Goal: Transaction & Acquisition: Purchase product/service

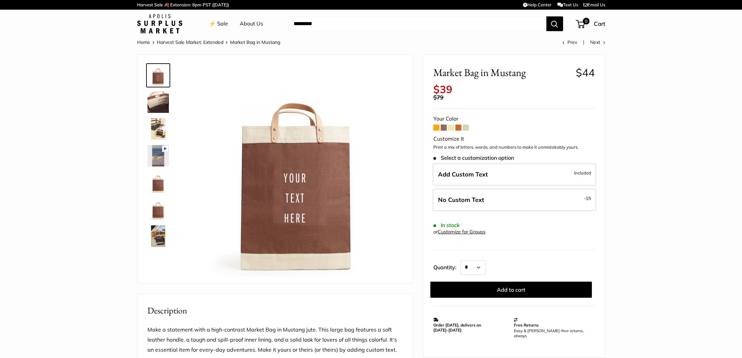
scroll to position [2, 0]
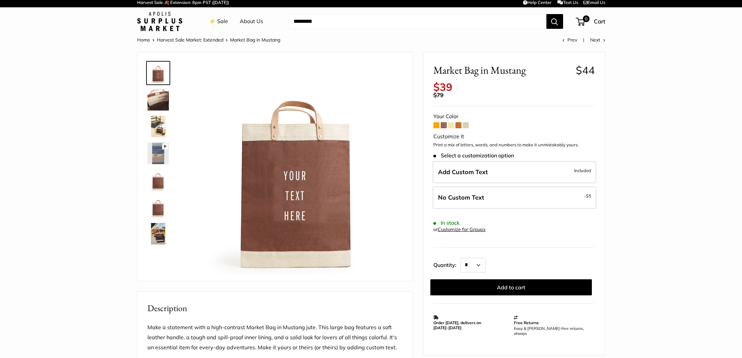
click at [458, 122] on span at bounding box center [459, 125] width 6 height 6
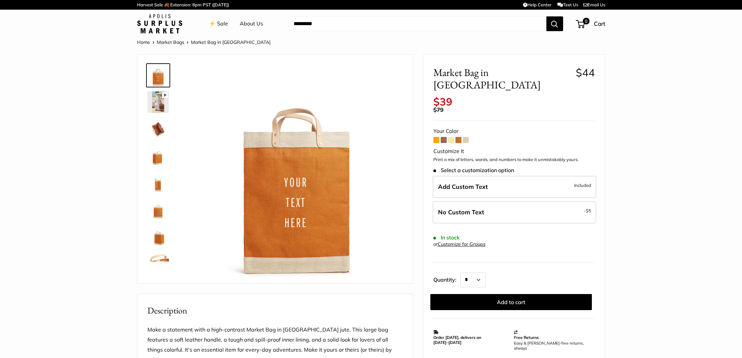
click at [444, 137] on span at bounding box center [444, 140] width 6 height 6
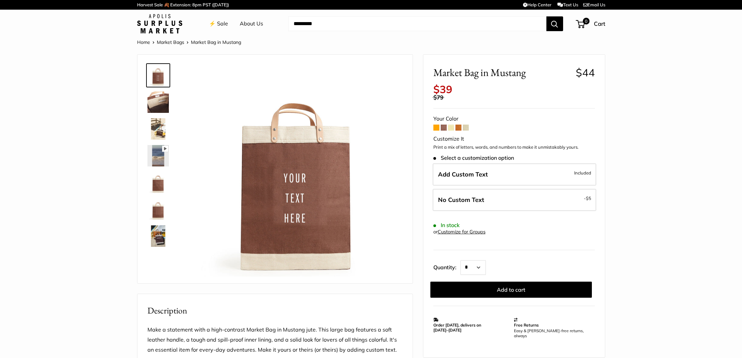
click at [438, 124] on span at bounding box center [437, 127] width 6 height 6
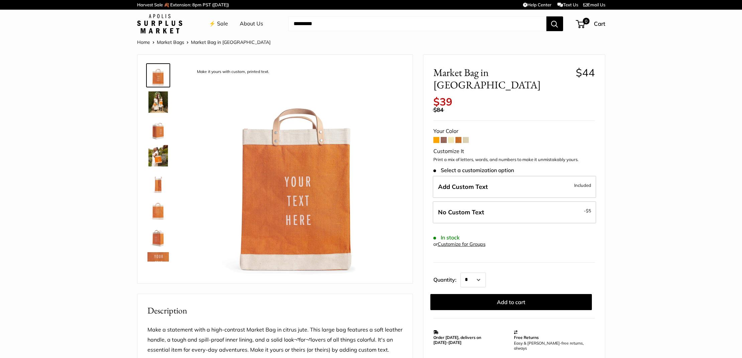
click at [450, 137] on span at bounding box center [451, 140] width 6 height 6
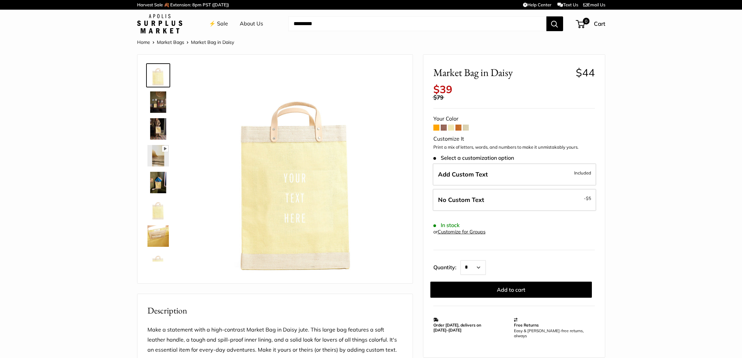
click at [467, 124] on span at bounding box center [466, 127] width 6 height 6
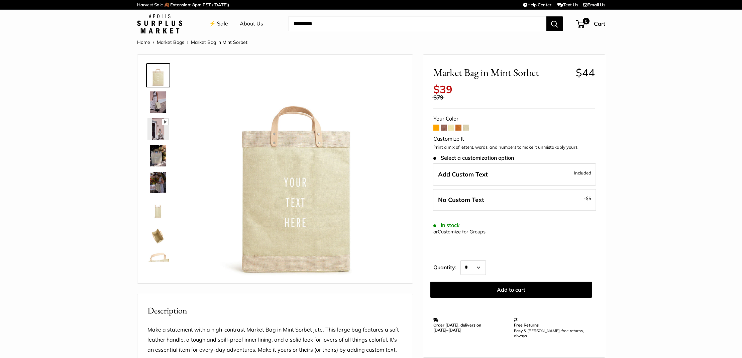
click at [458, 124] on span at bounding box center [459, 127] width 6 height 6
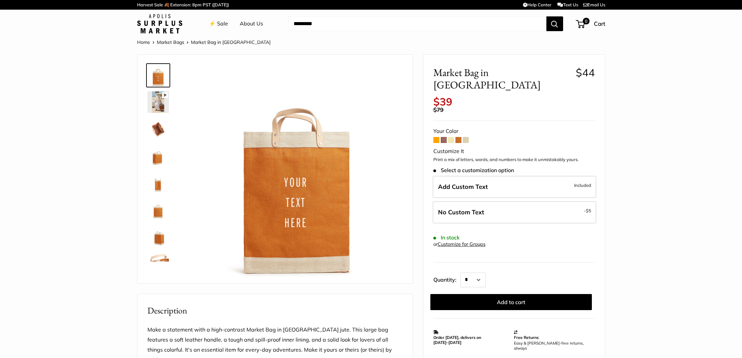
click at [158, 102] on img at bounding box center [158, 101] width 21 height 21
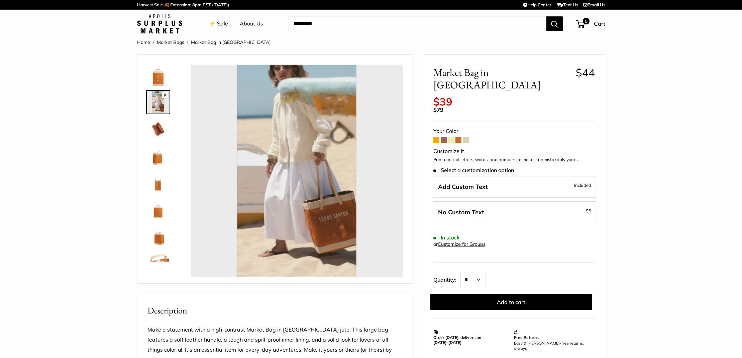
click at [158, 118] on img at bounding box center [158, 128] width 21 height 21
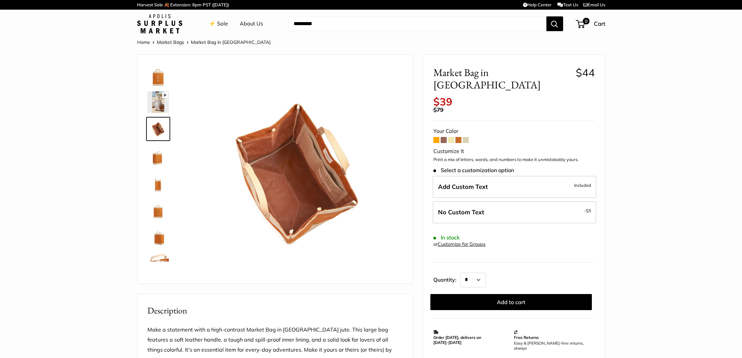
type input "*****"
click at [158, 128] on img at bounding box center [158, 128] width 21 height 21
click at [160, 158] on img at bounding box center [158, 155] width 21 height 21
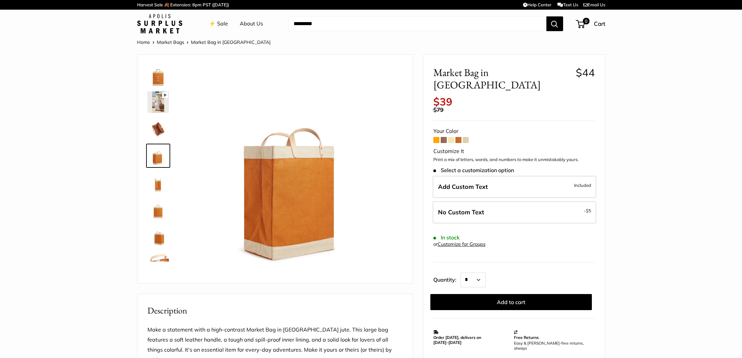
click at [442, 137] on span at bounding box center [444, 140] width 6 height 6
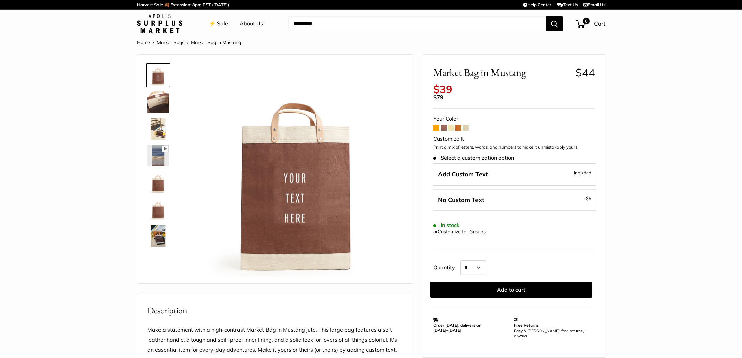
click at [459, 124] on span at bounding box center [459, 127] width 6 height 6
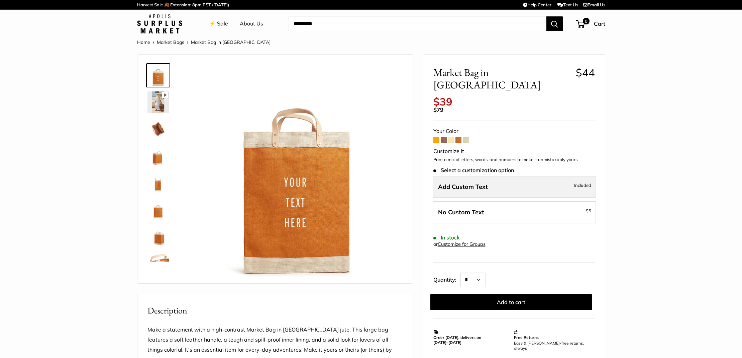
click at [459, 176] on label "Add Custom Text Included" at bounding box center [515, 187] width 164 height 22
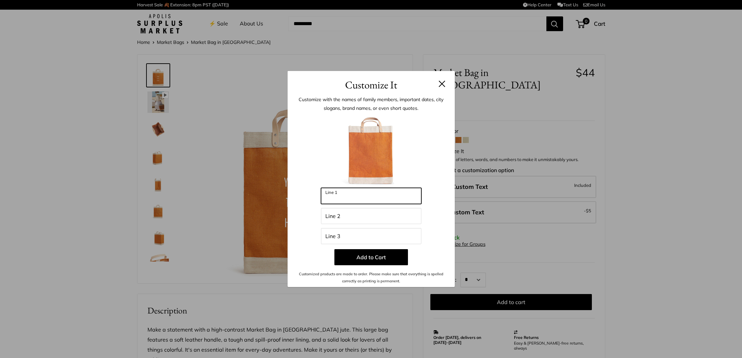
click at [364, 200] on input "Line 1" at bounding box center [371, 196] width 100 height 16
type input "*"
click at [438, 85] on h3 "Customize It" at bounding box center [371, 85] width 147 height 16
click at [442, 84] on button at bounding box center [442, 83] width 7 height 7
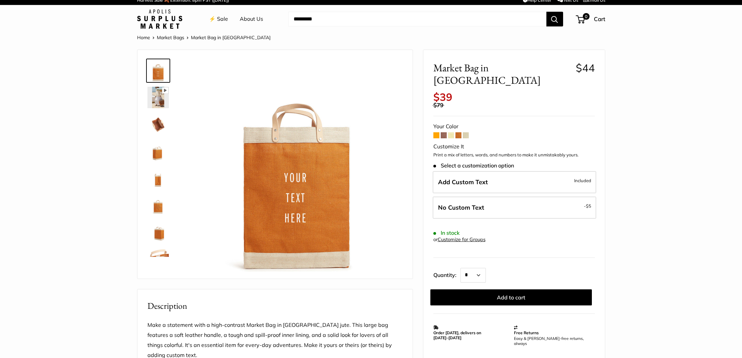
scroll to position [6, 0]
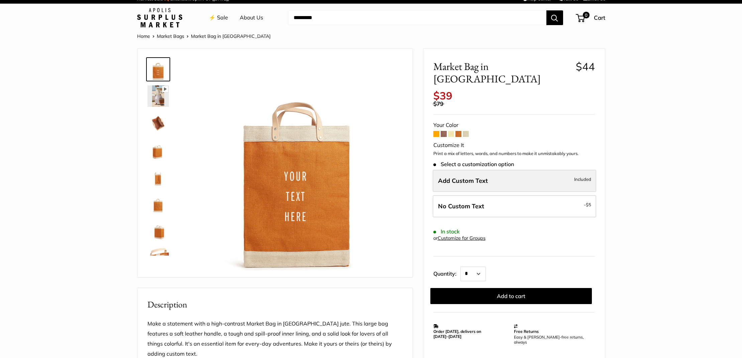
click at [532, 170] on label "Add Custom Text Included" at bounding box center [515, 181] width 164 height 22
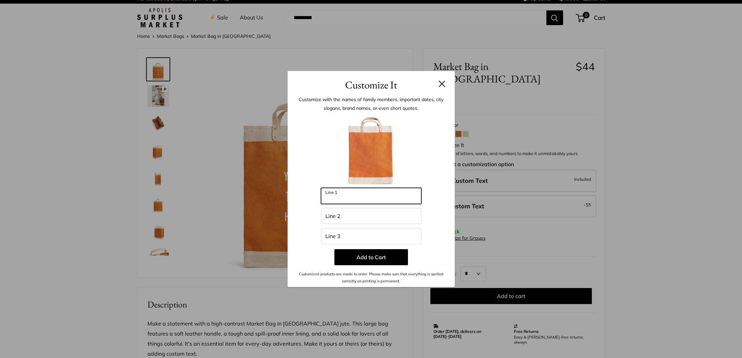
click at [380, 201] on input "Line 1" at bounding box center [371, 196] width 100 height 16
type input "*******"
click at [366, 223] on input "Line 2" at bounding box center [371, 216] width 100 height 16
type input "**"
click at [368, 238] on input "Line 3" at bounding box center [371, 236] width 100 height 16
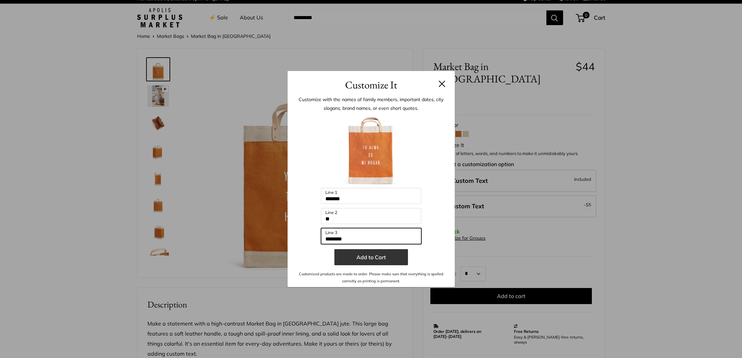
type input "********"
click at [367, 255] on button "Add to Cart" at bounding box center [372, 257] width 74 height 16
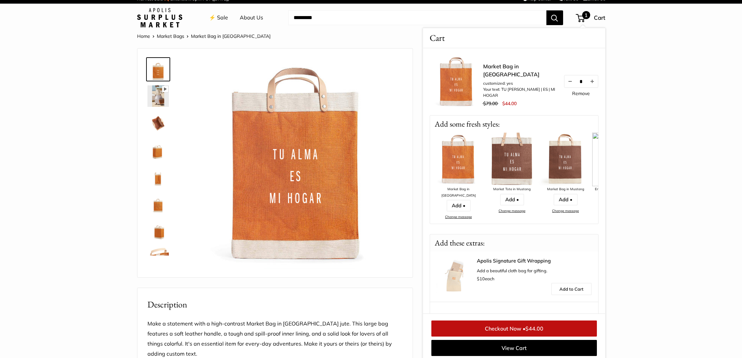
click at [632, 141] on section "Home Market Bags Market Bag in Cognac Pause Play % buffered 00:00 Unmute Mute E…" at bounding box center [371, 324] width 742 height 585
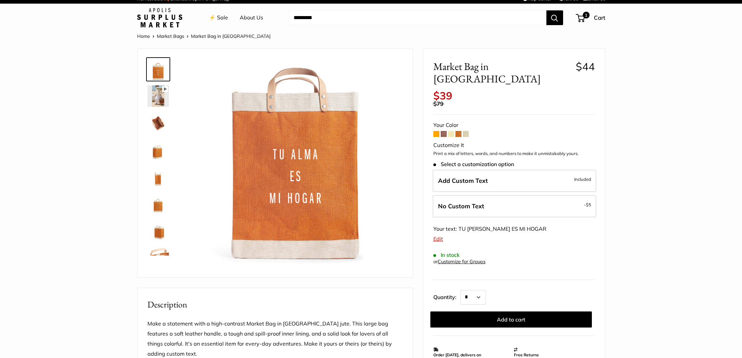
click at [445, 131] on span at bounding box center [444, 134] width 6 height 6
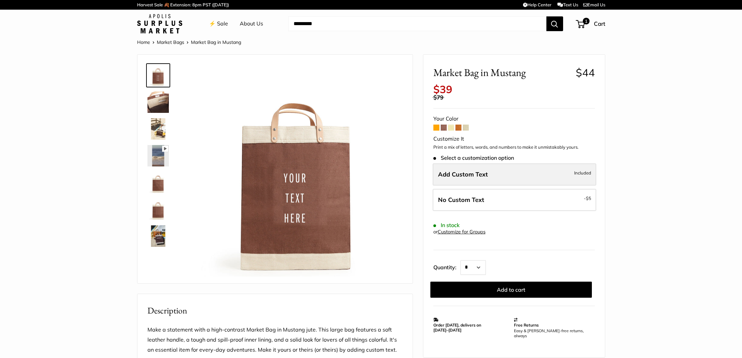
click at [467, 171] on span "Add Custom Text" at bounding box center [463, 174] width 50 height 8
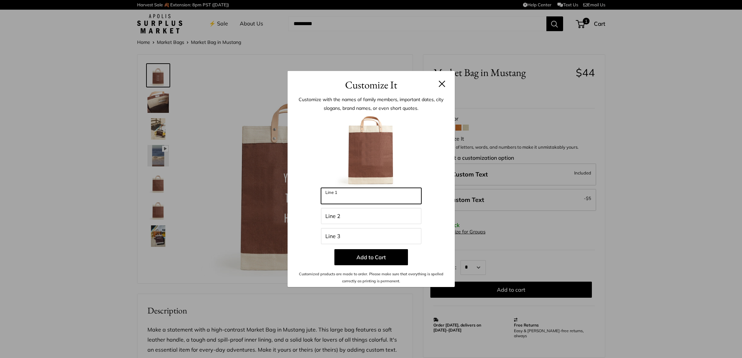
click at [359, 200] on input "Line 1" at bounding box center [371, 196] width 100 height 16
type input "**********"
click at [354, 220] on input "Line 2" at bounding box center [371, 216] width 100 height 16
type input "**********"
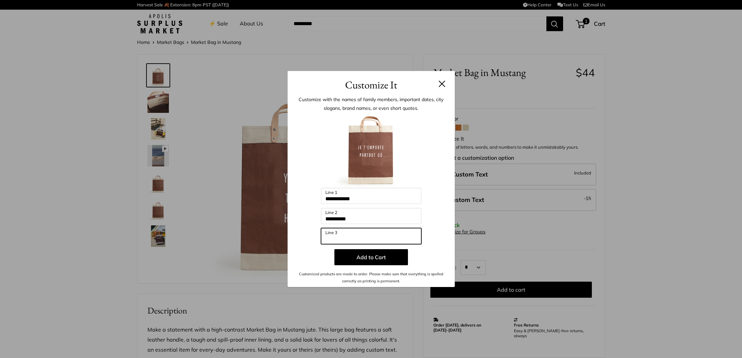
click at [385, 240] on input "Line 3" at bounding box center [371, 236] width 100 height 16
type input "*******"
click at [397, 260] on button "Add to Cart" at bounding box center [372, 257] width 74 height 16
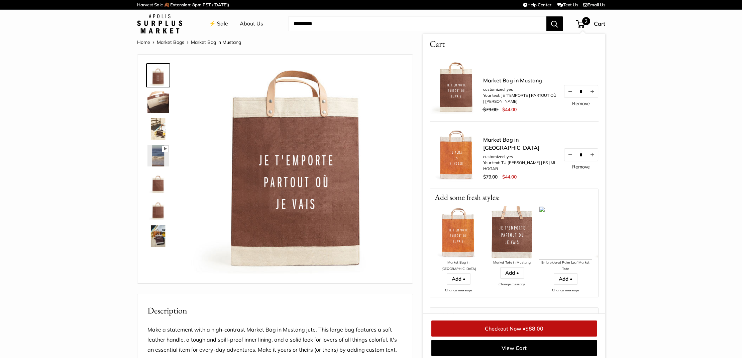
click at [169, 40] on link "Market Bags" at bounding box center [170, 42] width 27 height 6
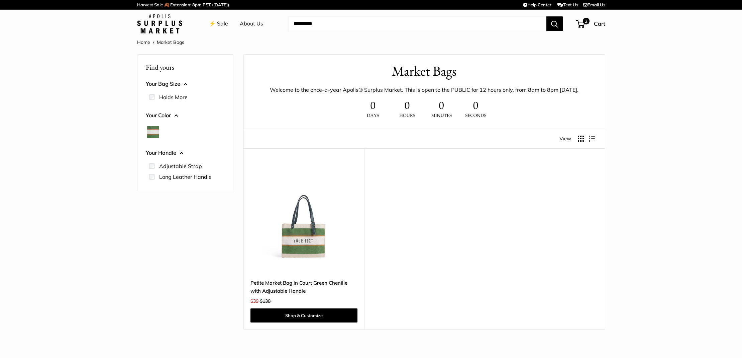
click at [144, 43] on link "Home" at bounding box center [143, 42] width 13 height 6
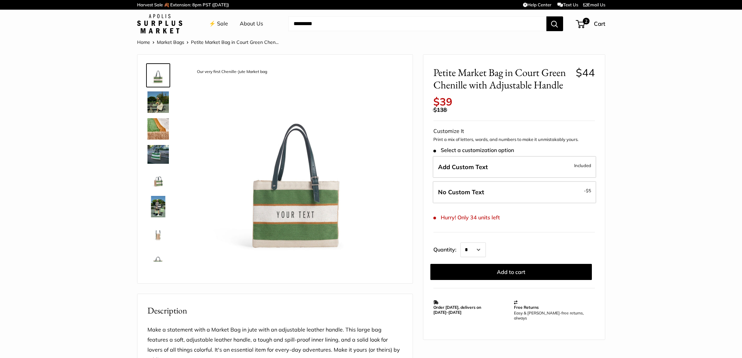
click at [163, 107] on img at bounding box center [158, 101] width 21 height 21
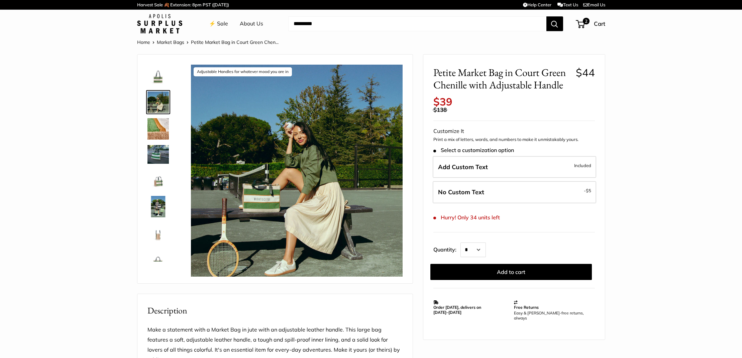
click at [161, 127] on img at bounding box center [158, 128] width 21 height 21
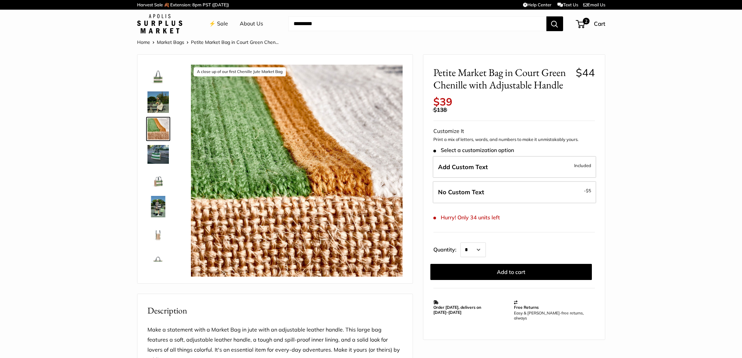
click at [162, 152] on img at bounding box center [158, 154] width 21 height 18
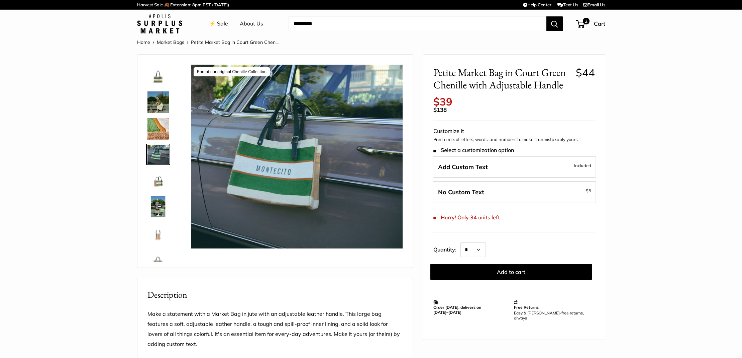
click at [166, 183] on img at bounding box center [158, 179] width 21 height 21
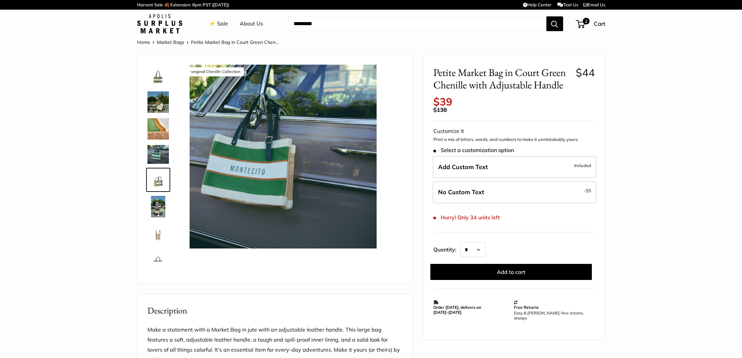
scroll to position [18, 0]
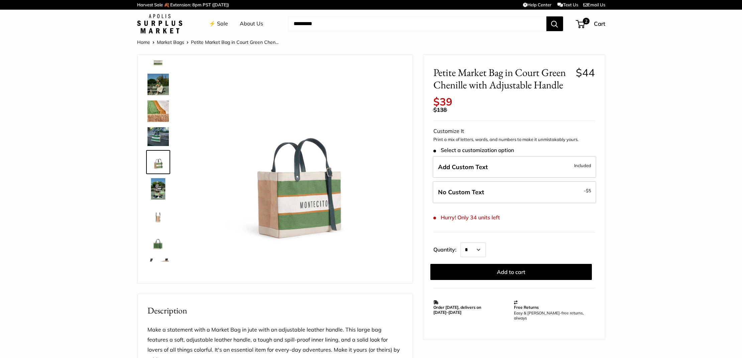
click at [163, 198] on img at bounding box center [158, 188] width 21 height 21
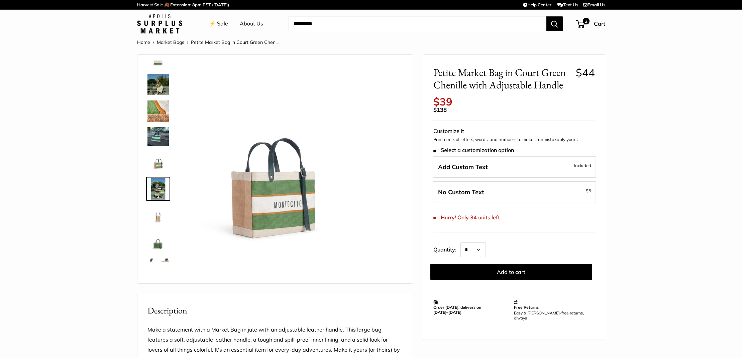
scroll to position [44, 0]
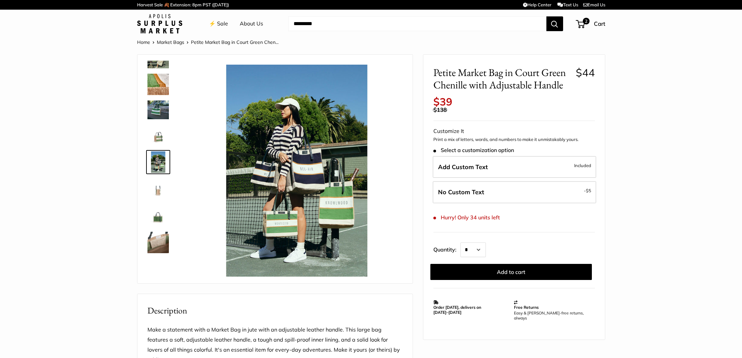
click at [159, 188] on img at bounding box center [158, 188] width 21 height 21
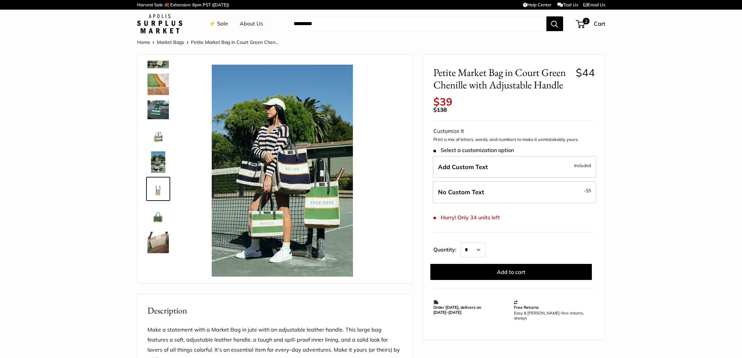
scroll to position [67, 0]
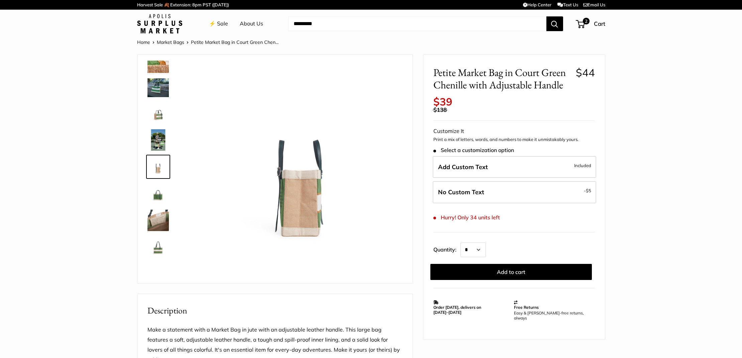
click at [158, 214] on img at bounding box center [158, 219] width 21 height 21
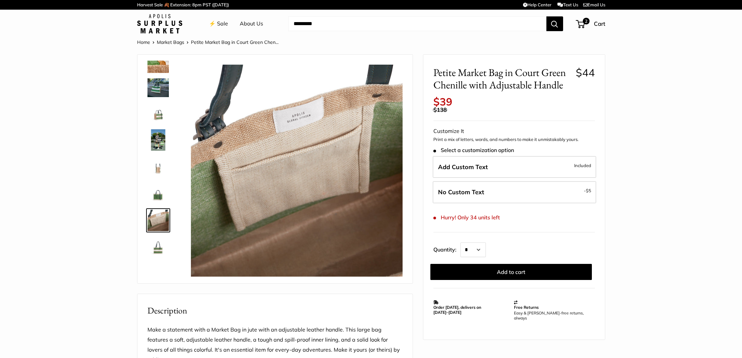
click at [159, 229] on img at bounding box center [158, 219] width 21 height 21
click at [158, 250] on img at bounding box center [158, 246] width 21 height 21
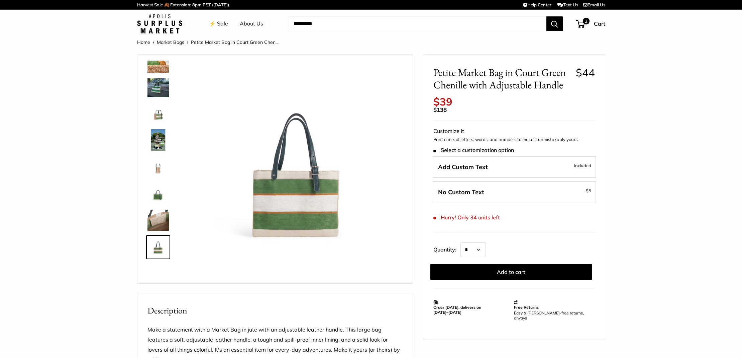
click at [160, 138] on img at bounding box center [158, 139] width 21 height 21
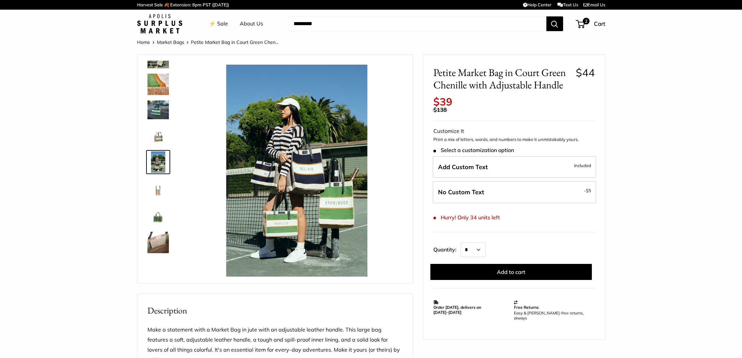
scroll to position [0, 0]
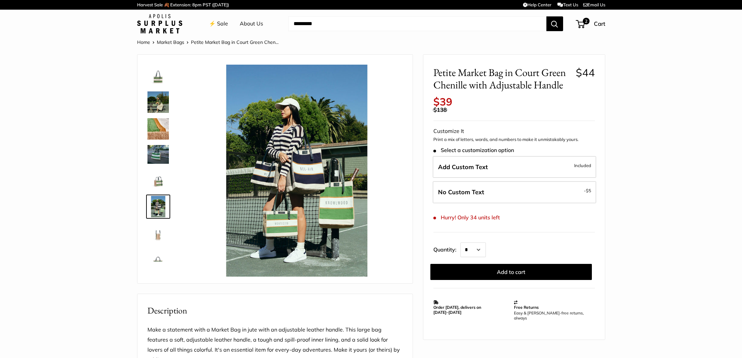
click at [160, 79] on img at bounding box center [158, 75] width 21 height 21
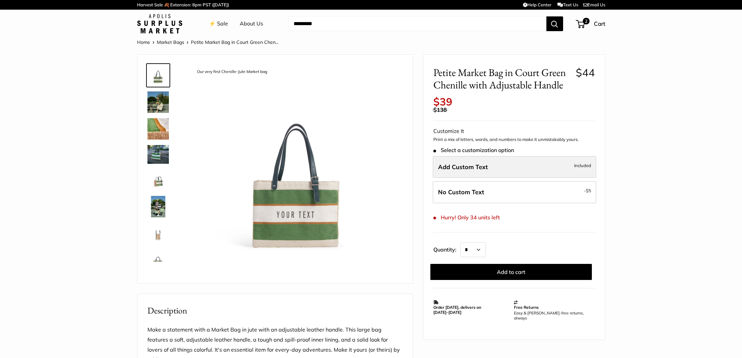
click at [502, 165] on label "Add Custom Text Included" at bounding box center [515, 167] width 164 height 22
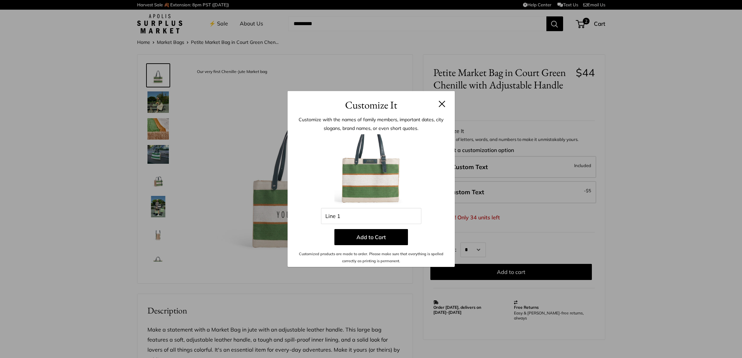
click at [440, 99] on h3 "Customize It" at bounding box center [371, 105] width 147 height 16
click at [441, 102] on button at bounding box center [442, 103] width 7 height 7
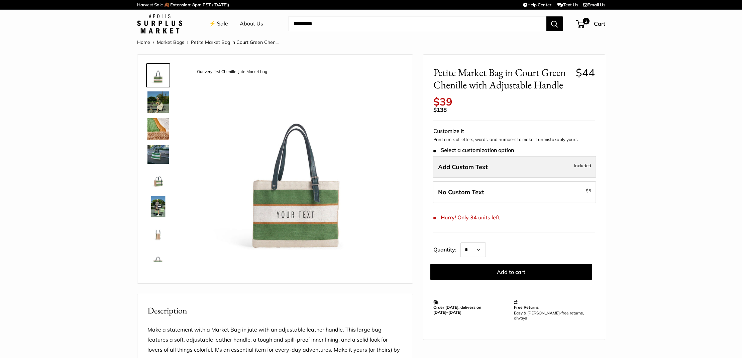
click at [487, 163] on span "Add Custom Text" at bounding box center [463, 167] width 50 height 8
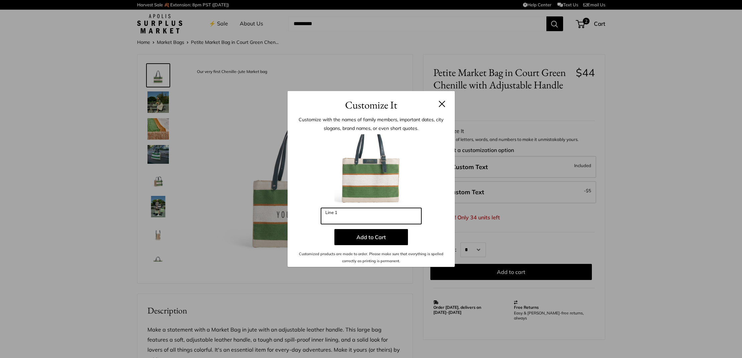
click at [374, 213] on input "Line 1" at bounding box center [371, 216] width 100 height 16
click at [345, 219] on input "**********" at bounding box center [371, 216] width 100 height 16
click at [355, 220] on input "********" at bounding box center [371, 216] width 100 height 16
drag, startPoint x: 365, startPoint y: 220, endPoint x: 316, endPoint y: 218, distance: 48.9
click at [317, 218] on div "**********" at bounding box center [371, 199] width 147 height 130
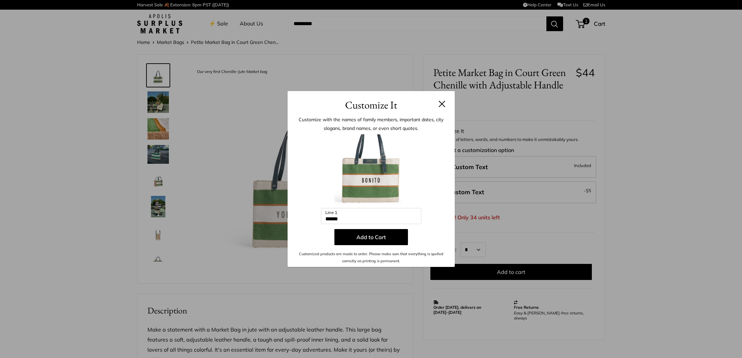
click at [132, 225] on div "Customize It Customize with the names of family members, important dates, city …" at bounding box center [371, 179] width 742 height 358
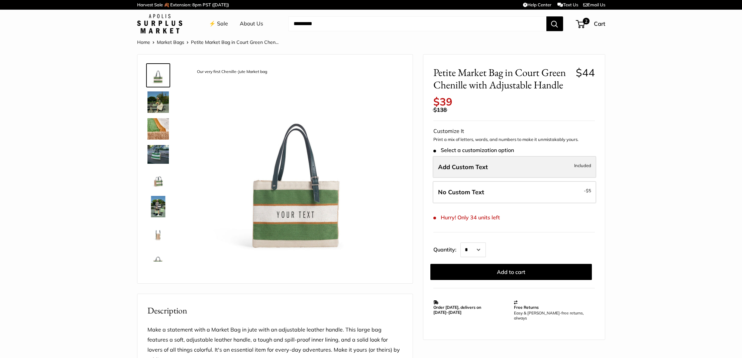
click at [481, 156] on label "Add Custom Text Included" at bounding box center [515, 167] width 164 height 22
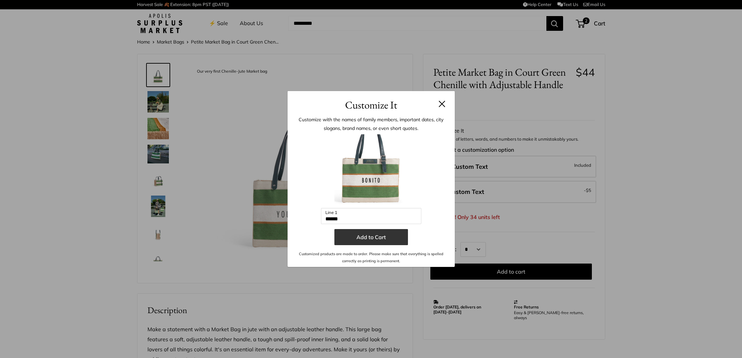
click at [378, 238] on button "Add to Cart" at bounding box center [372, 237] width 74 height 16
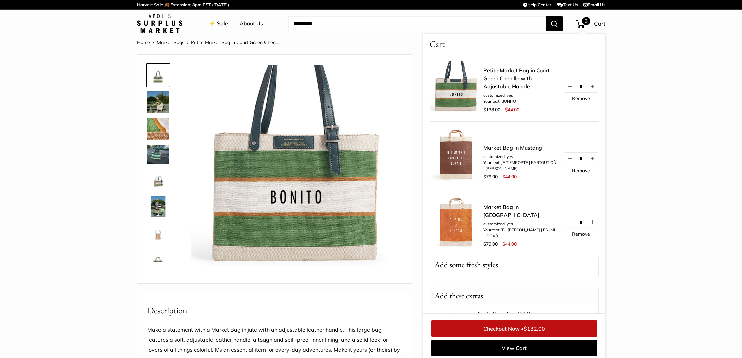
scroll to position [3, 0]
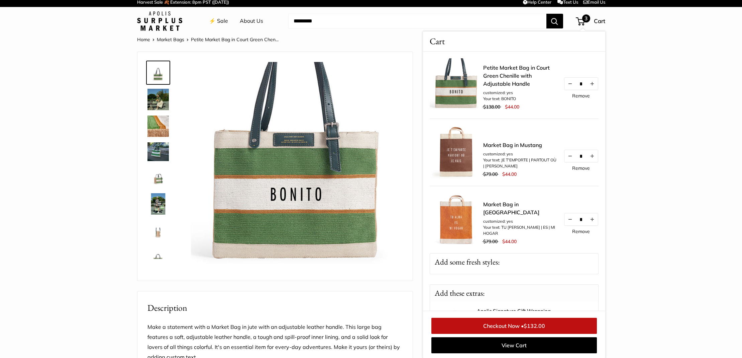
click at [334, 212] on img at bounding box center [297, 168] width 212 height 212
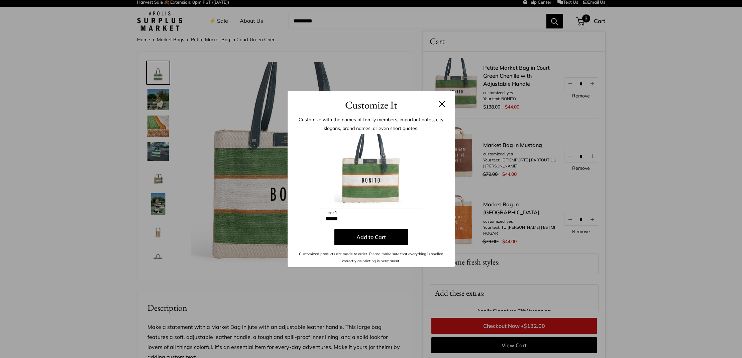
drag, startPoint x: 344, startPoint y: 218, endPoint x: 312, endPoint y: 216, distance: 31.5
click at [312, 216] on div "Enter 10 letters ****** Line 1 Add to Cart Customized products are made to orde…" at bounding box center [371, 199] width 147 height 130
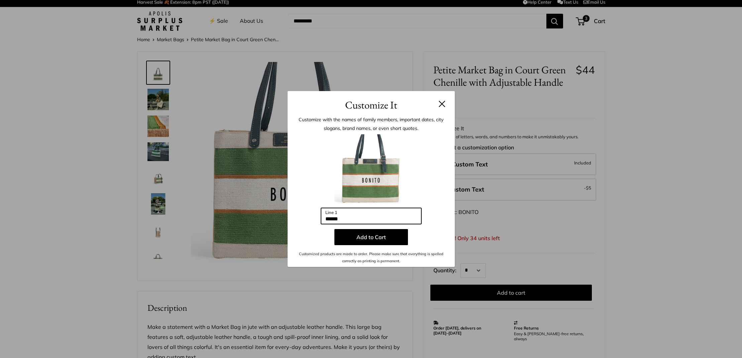
click at [347, 218] on input "******" at bounding box center [371, 216] width 100 height 16
drag, startPoint x: 332, startPoint y: 218, endPoint x: 322, endPoint y: 217, distance: 9.4
click at [322, 217] on input "******" at bounding box center [371, 216] width 100 height 16
type input "*******"
click at [355, 238] on button "Add to Cart" at bounding box center [372, 237] width 74 height 16
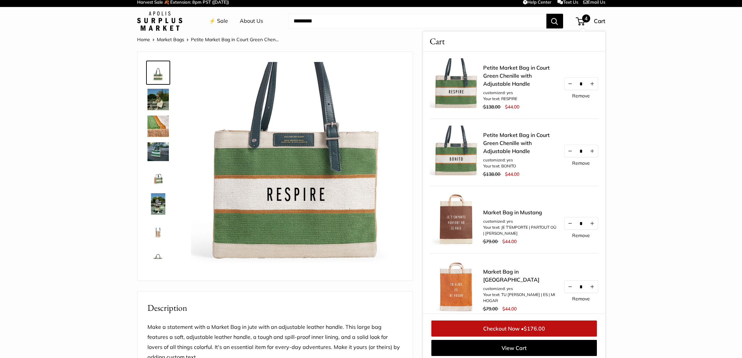
click at [582, 162] on link "Remove" at bounding box center [581, 163] width 18 height 5
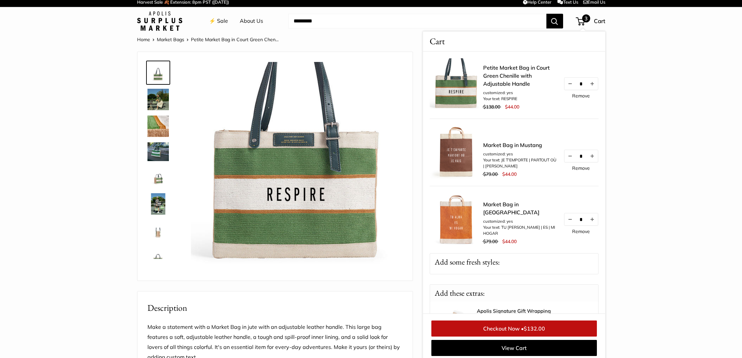
click at [71, 100] on section "Home Market Bags Petite Market Bag in Court Green Chen... Adjustable Handles fo…" at bounding box center [371, 306] width 742 height 542
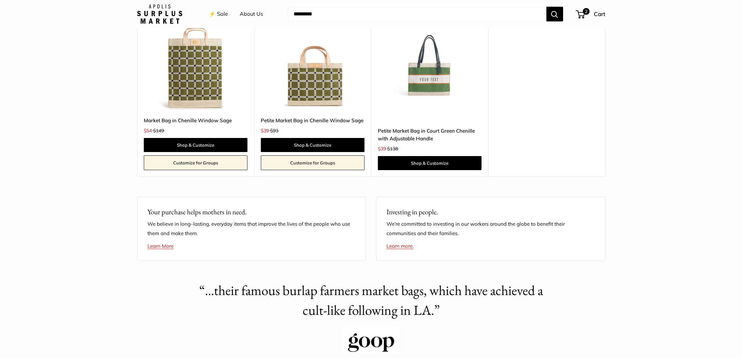
scroll to position [1378, 0]
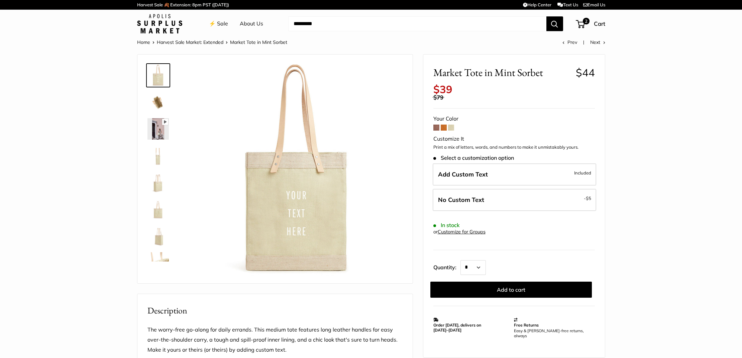
scroll to position [1, 0]
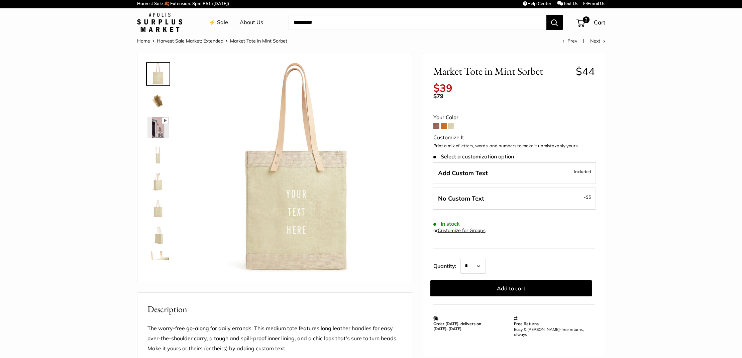
click at [446, 123] on span at bounding box center [444, 126] width 6 height 6
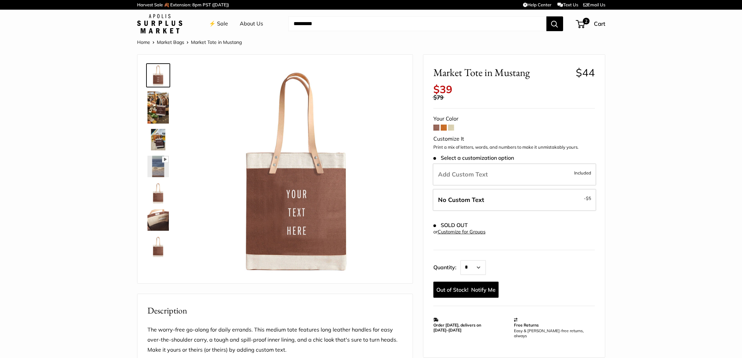
click at [163, 114] on img at bounding box center [158, 107] width 21 height 32
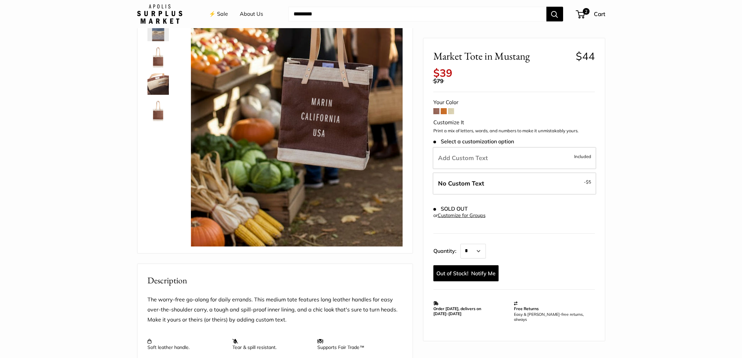
scroll to position [135, 0]
click at [444, 108] on span at bounding box center [444, 111] width 6 height 6
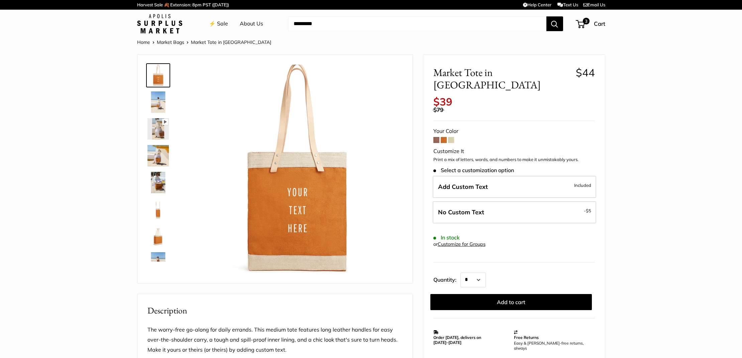
click at [516, 177] on label "Add Custom Text Included" at bounding box center [515, 187] width 164 height 22
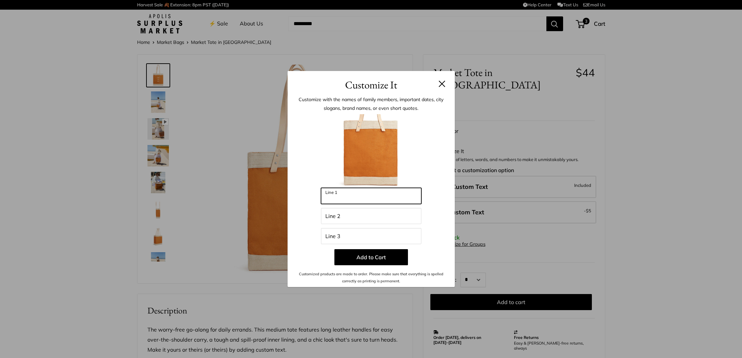
click at [368, 196] on input "Line 1" at bounding box center [371, 196] width 100 height 16
type input "*****"
click at [350, 211] on input "Line 2" at bounding box center [371, 216] width 100 height 16
type input "********"
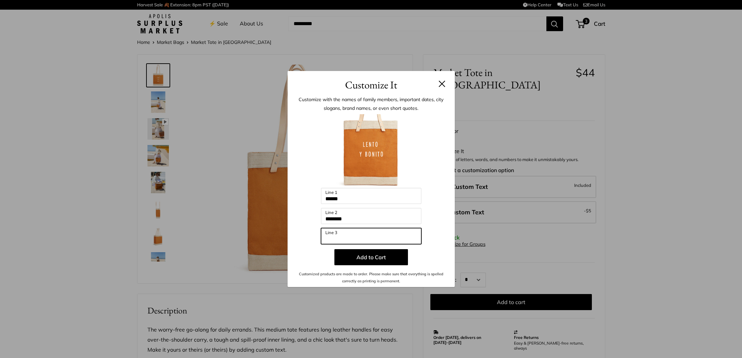
click at [343, 232] on input "Line 3" at bounding box center [371, 236] width 100 height 16
type input "**********"
click at [351, 256] on button "Add to Cart" at bounding box center [372, 257] width 74 height 16
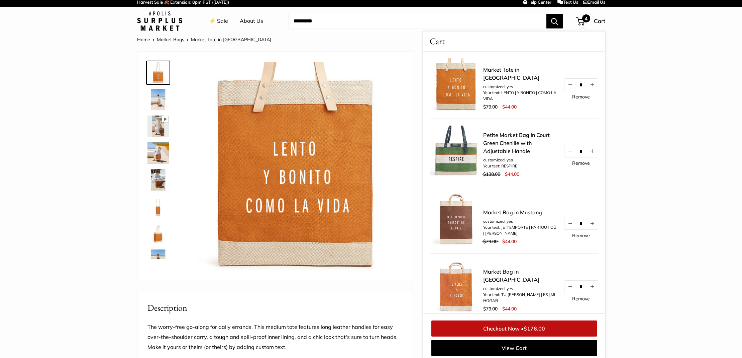
click at [655, 228] on section "Home Market Bags Market Tote in Cognac Pause Play % buffered 00:00 Unmute Mute …" at bounding box center [371, 322] width 742 height 575
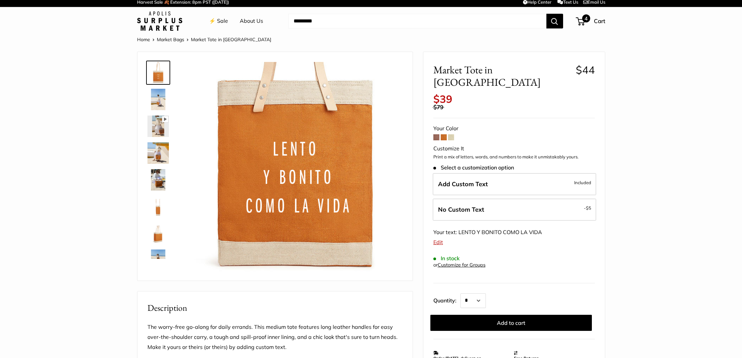
click at [582, 21] on span "4" at bounding box center [580, 21] width 9 height 8
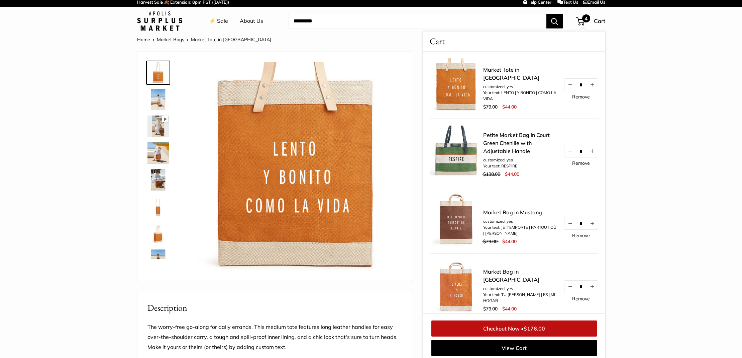
click at [163, 72] on img at bounding box center [158, 72] width 21 height 21
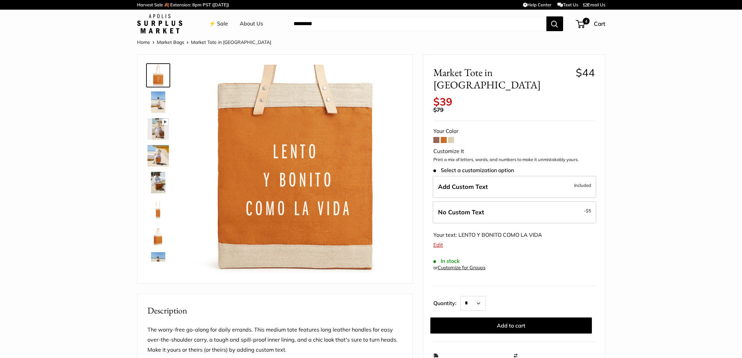
scroll to position [0, 0]
click at [163, 159] on img at bounding box center [158, 155] width 21 height 21
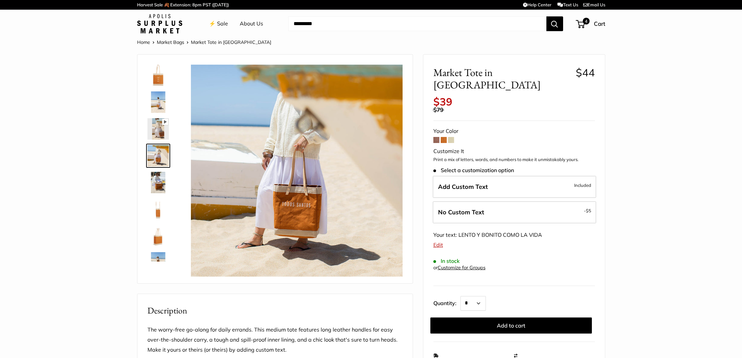
click at [160, 209] on img at bounding box center [158, 208] width 21 height 21
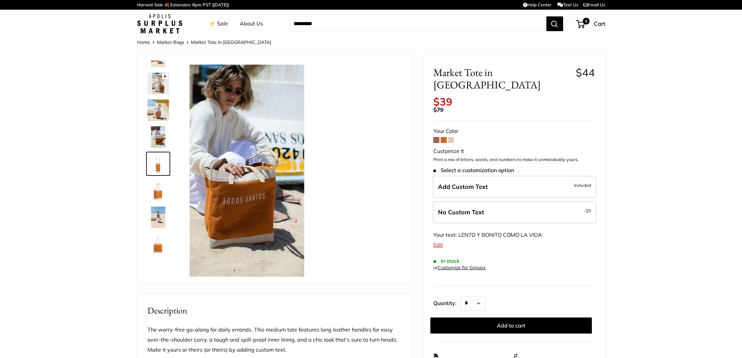
scroll to position [48, 0]
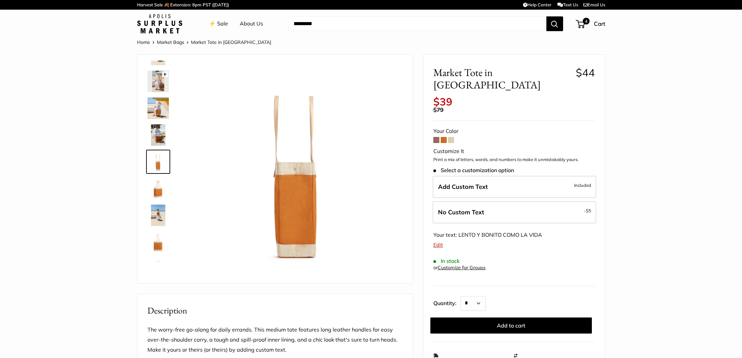
click at [161, 185] on img at bounding box center [158, 188] width 21 height 21
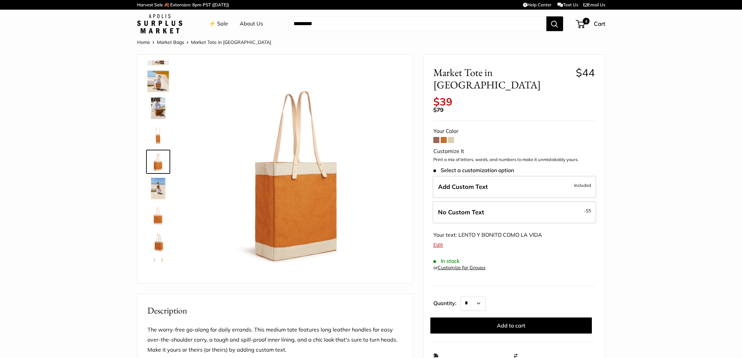
click at [157, 244] on img at bounding box center [158, 241] width 21 height 21
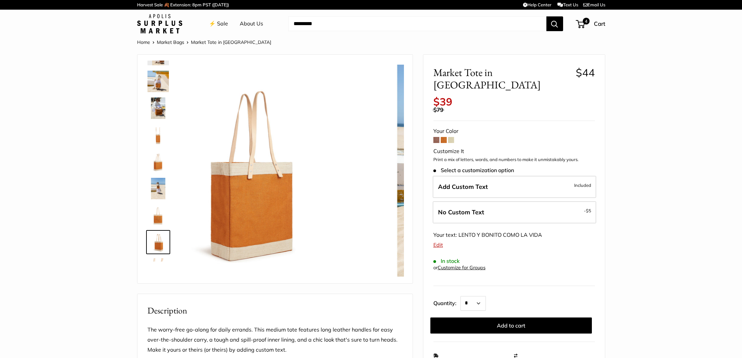
scroll to position [150, 0]
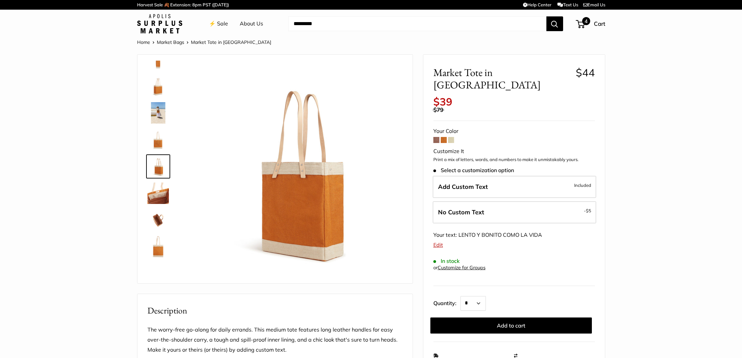
click at [583, 21] on span "4" at bounding box center [586, 21] width 8 height 8
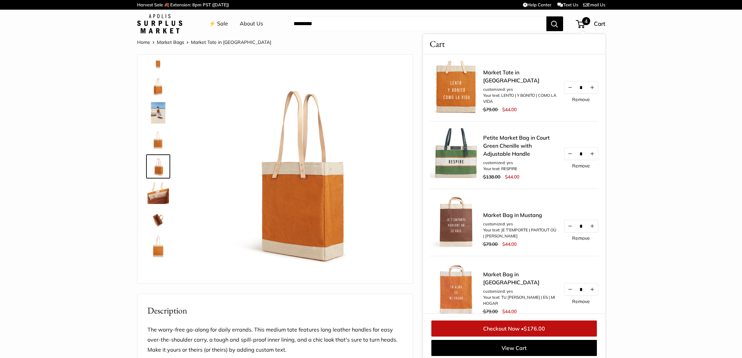
click at [582, 237] on link "Remove" at bounding box center [581, 238] width 18 height 5
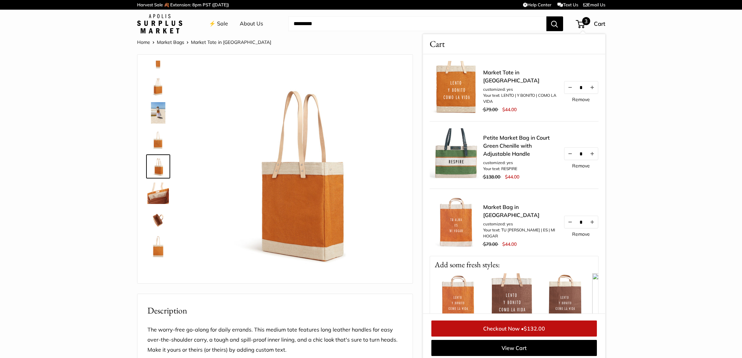
click at [582, 236] on link "Remove" at bounding box center [581, 233] width 18 height 5
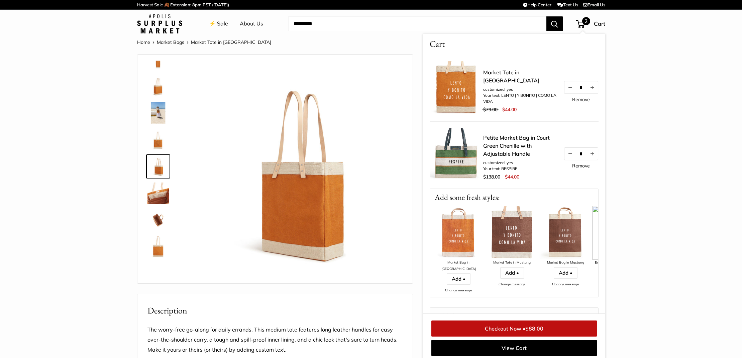
scroll to position [0, 0]
click at [559, 348] on link "View Cart" at bounding box center [515, 348] width 166 height 16
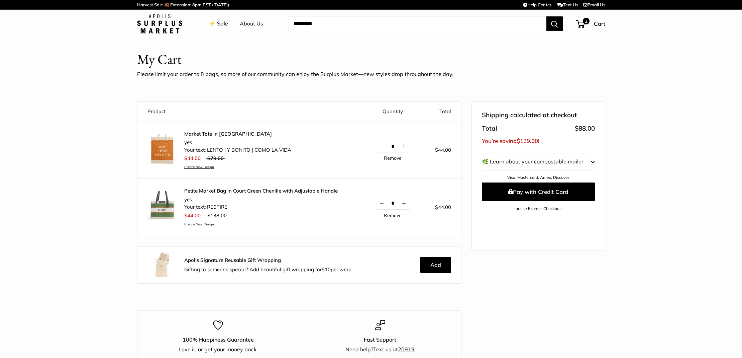
click at [483, 219] on shop-pay-wallet-button at bounding box center [482, 216] width 1 height 7
click at [168, 26] on img at bounding box center [159, 23] width 45 height 19
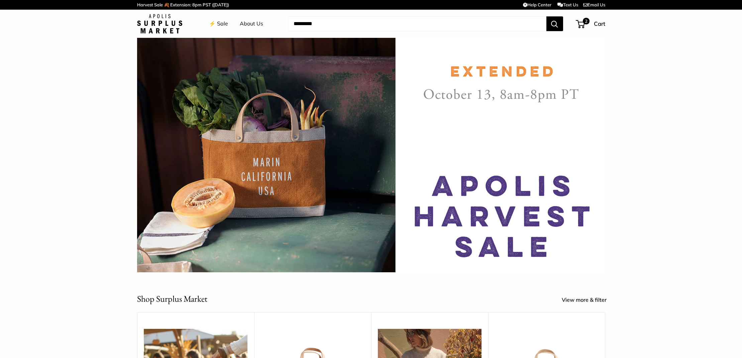
click at [505, 23] on input "Search..." at bounding box center [417, 23] width 258 height 15
type input "********"
click at [555, 23] on button "Search" at bounding box center [555, 23] width 17 height 15
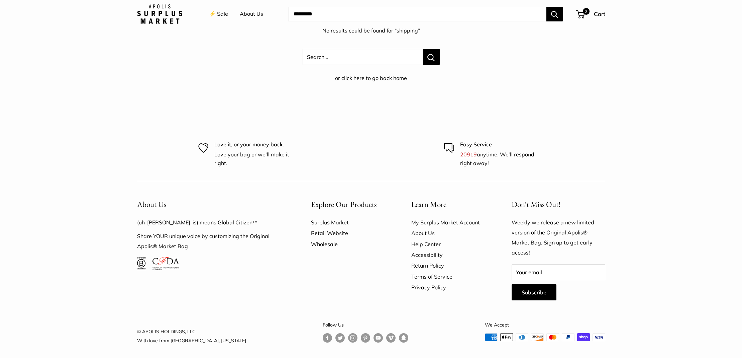
scroll to position [94, 0]
click at [427, 230] on link "About Us" at bounding box center [449, 232] width 77 height 11
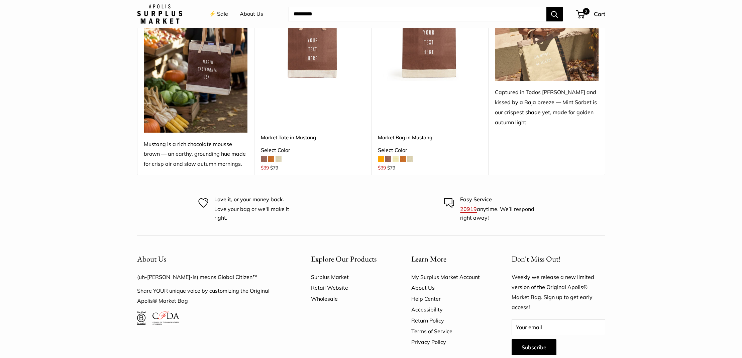
scroll to position [1312, 0]
click at [424, 294] on link "Help Center" at bounding box center [449, 299] width 77 height 11
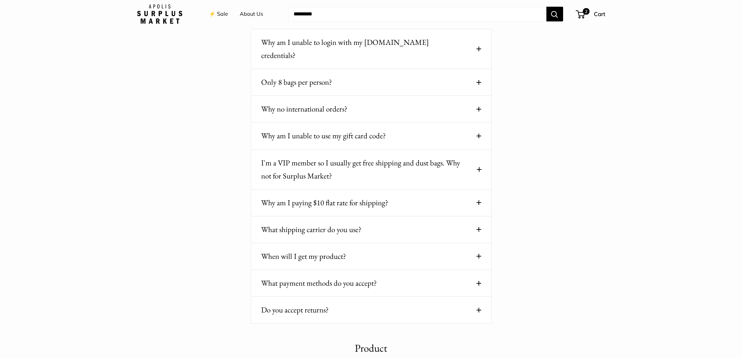
scroll to position [87, 0]
click at [407, 195] on button "Why am I paying $10 flat rate for shipping?" at bounding box center [371, 201] width 220 height 13
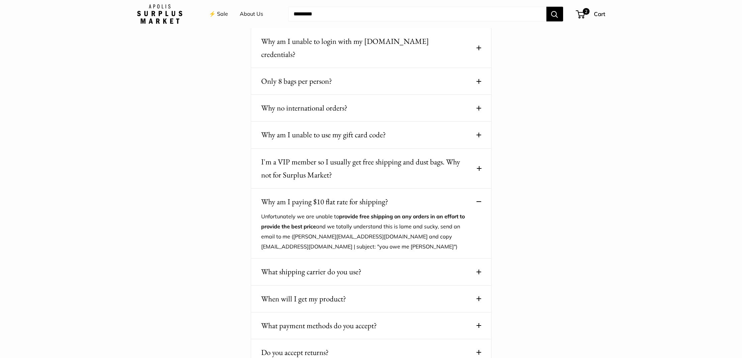
click at [386, 265] on button "What shipping carrier do you use?" at bounding box center [371, 271] width 220 height 13
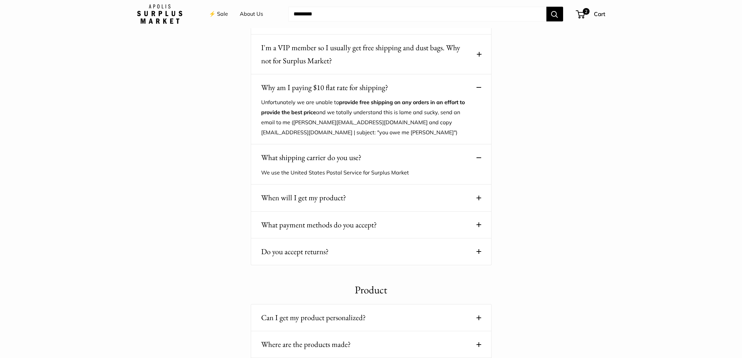
scroll to position [202, 0]
click at [388, 190] on button "When will I get my product?" at bounding box center [371, 196] width 220 height 13
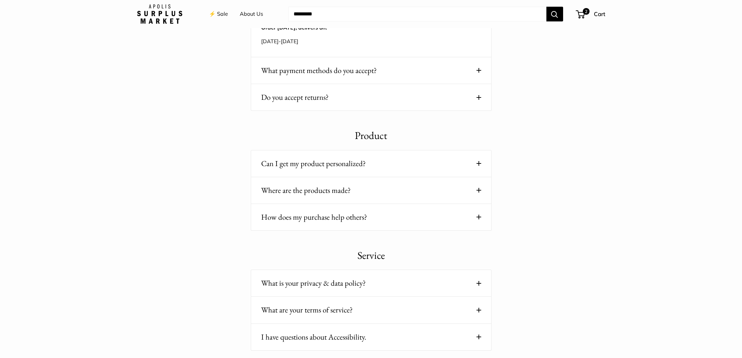
scroll to position [485, 0]
click at [375, 183] on button "Where are the products made?" at bounding box center [371, 189] width 220 height 13
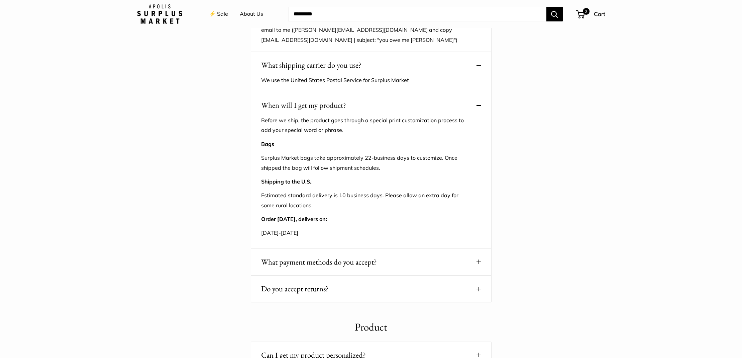
scroll to position [251, 0]
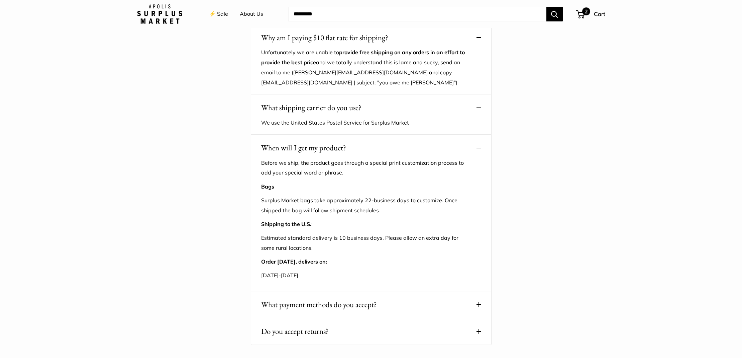
click at [582, 15] on span "2" at bounding box center [580, 14] width 9 height 8
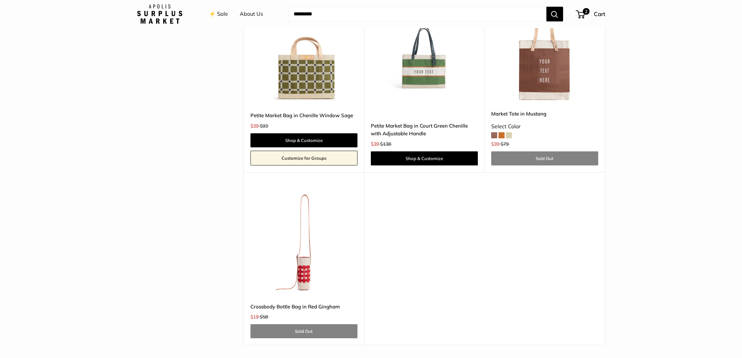
scroll to position [1577, 0]
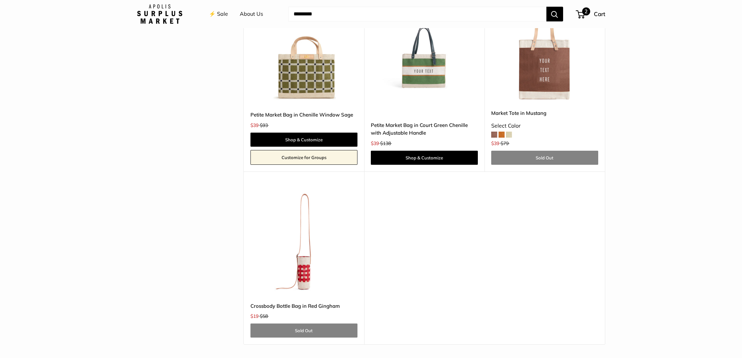
click at [597, 11] on span "Cart" at bounding box center [599, 13] width 11 height 7
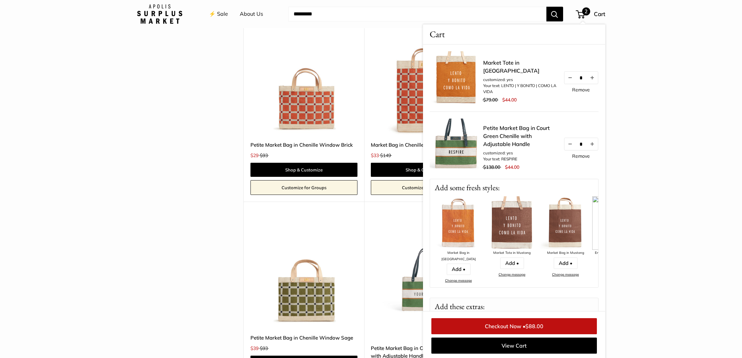
scroll to position [1351, 0]
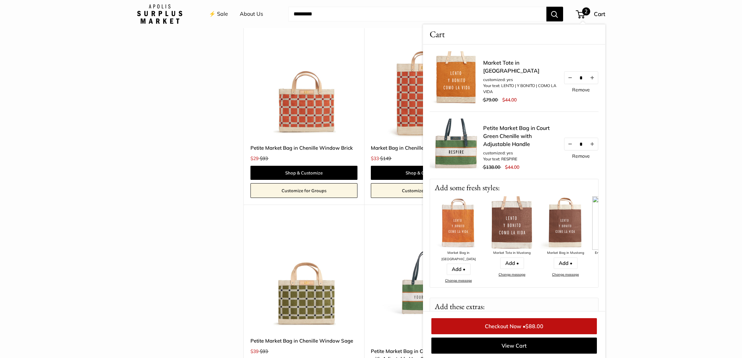
click at [582, 13] on span "2" at bounding box center [580, 14] width 9 height 8
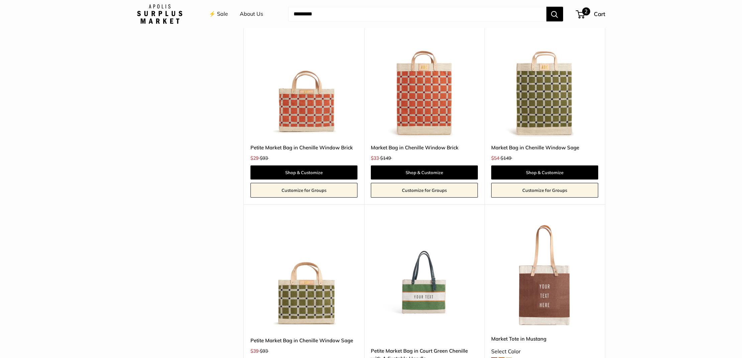
click at [582, 13] on span "2" at bounding box center [580, 14] width 9 height 8
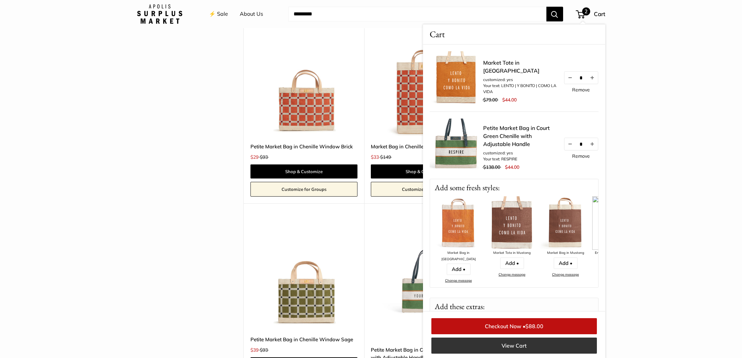
click at [497, 343] on link "View Cart" at bounding box center [515, 345] width 166 height 16
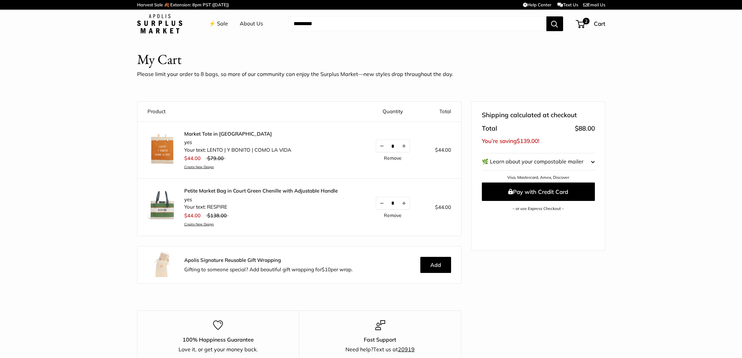
click at [483, 220] on shop-pay-wallet-button at bounding box center [482, 216] width 1 height 7
